Goal: Task Accomplishment & Management: Use online tool/utility

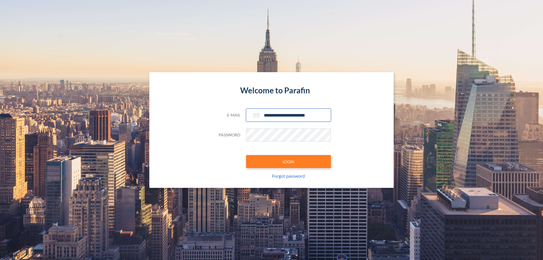
type input "**********"
click at [288, 161] on button "LOGIN" at bounding box center [288, 161] width 85 height 13
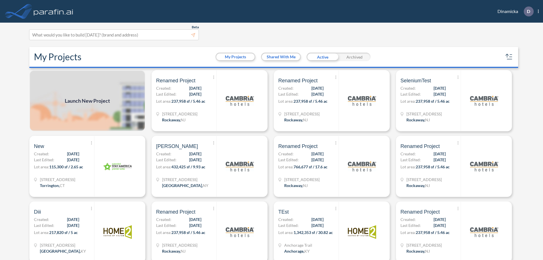
scroll to position [1, 0]
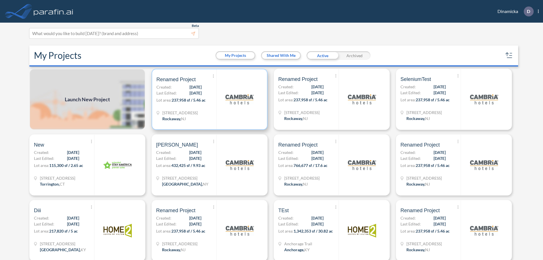
click at [208, 99] on p "Lot area: 237,958 sf / 5.46 ac" at bounding box center [186, 101] width 60 height 8
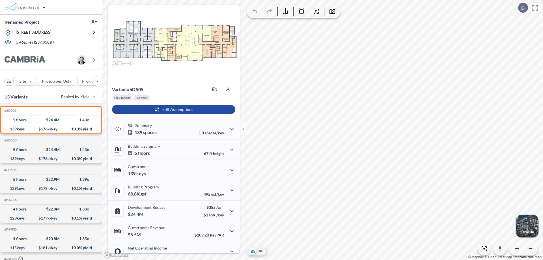
scroll to position [29, 0]
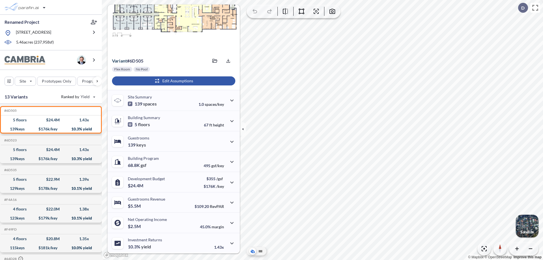
click at [173, 81] on div "button" at bounding box center [173, 80] width 123 height 9
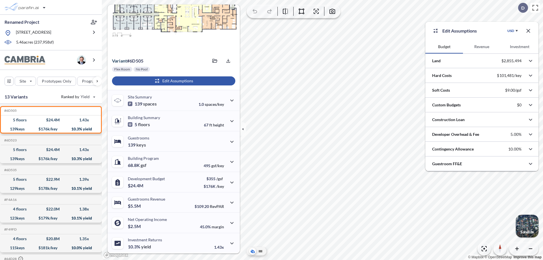
click at [481, 47] on button "Revenue" at bounding box center [482, 47] width 38 height 14
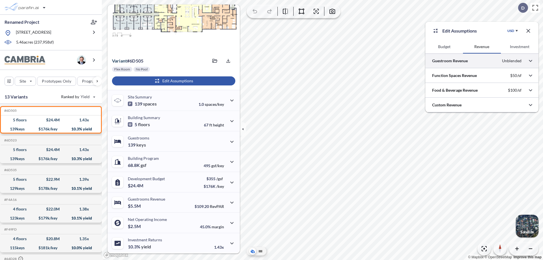
click at [482, 61] on div at bounding box center [481, 60] width 113 height 14
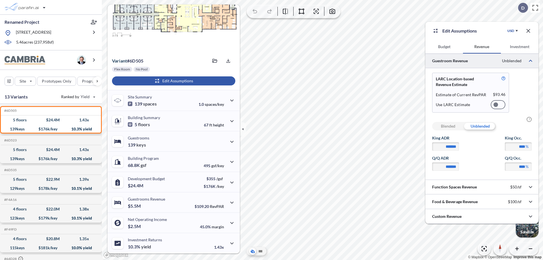
click at [498, 105] on div at bounding box center [497, 104] width 15 height 9
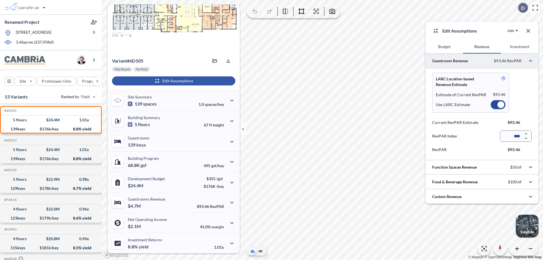
scroll to position [25, 0]
